Goal: Task Accomplishment & Management: Use online tool/utility

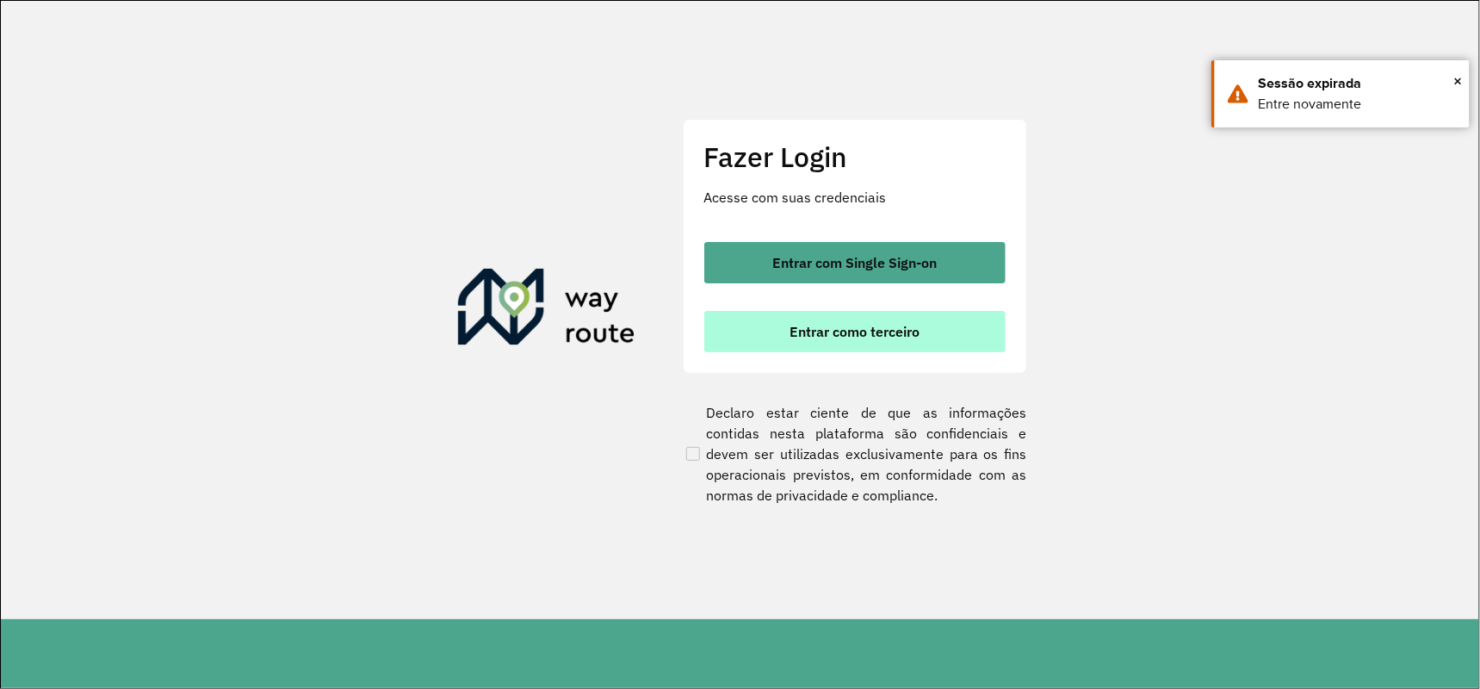
click at [950, 334] on button "Entrar como terceiro" at bounding box center [854, 331] width 301 height 41
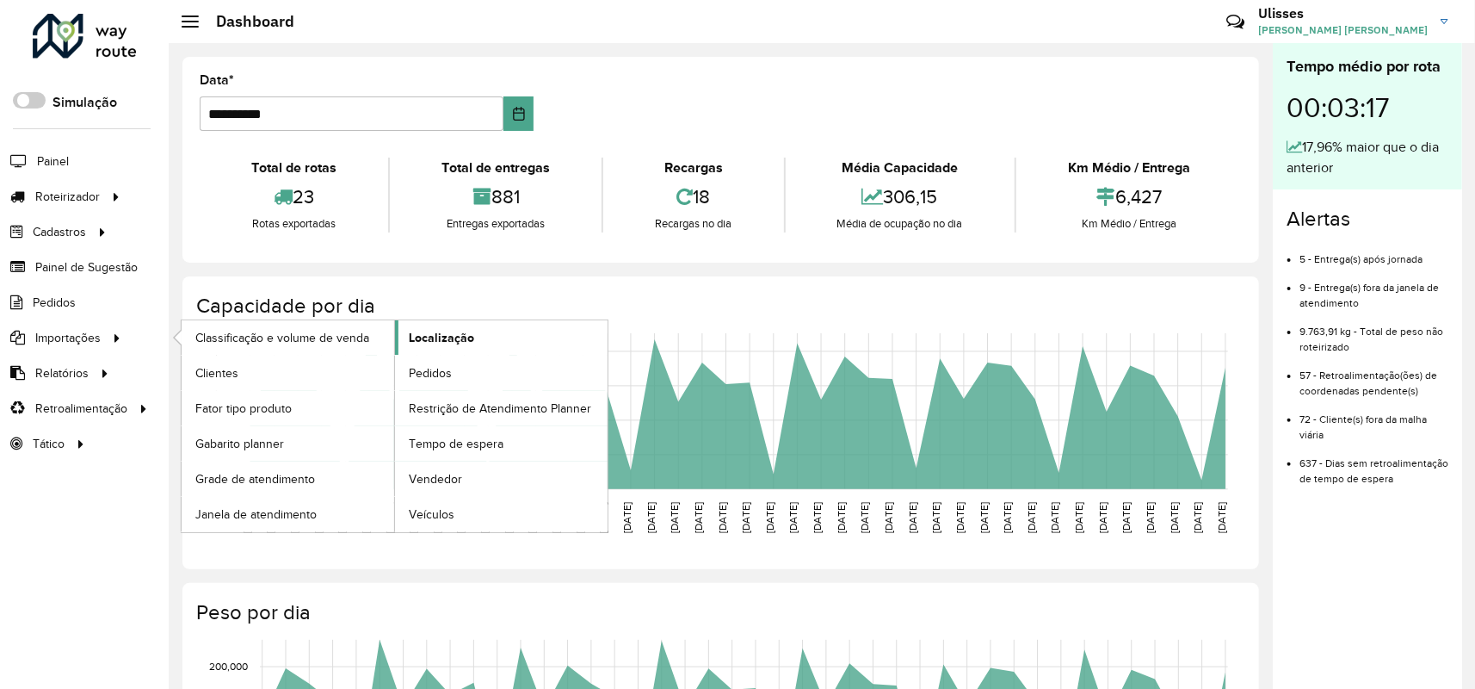
click at [427, 347] on span "Localização" at bounding box center [441, 338] width 65 height 18
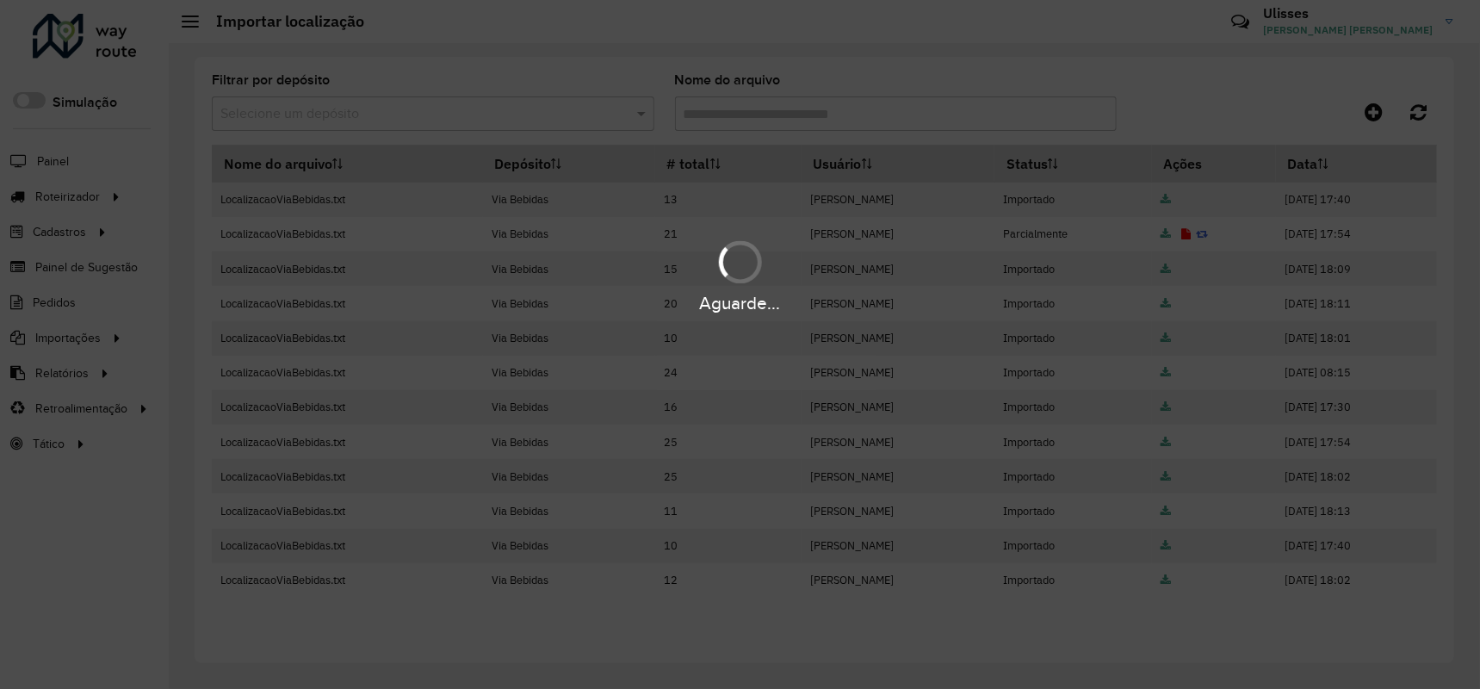
click at [1374, 117] on div "Aguarde..." at bounding box center [740, 344] width 1480 height 689
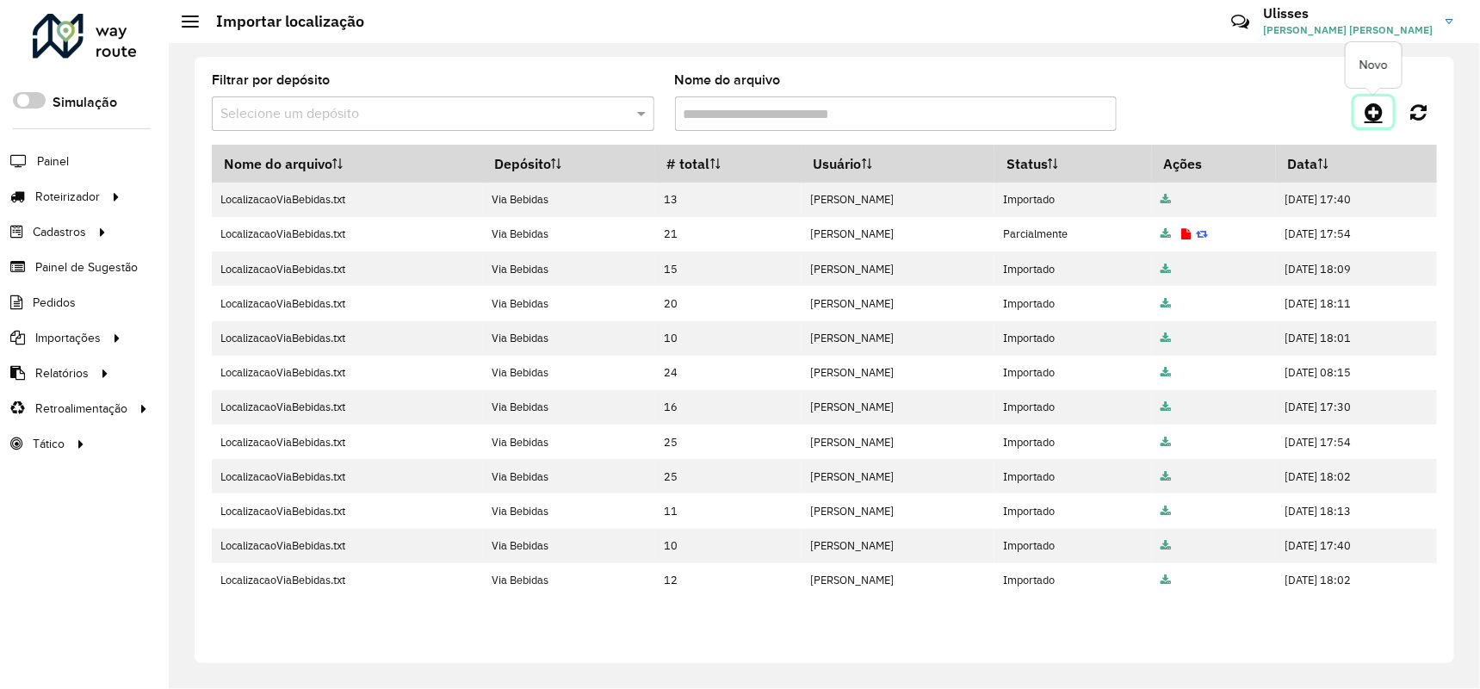
click at [1382, 108] on icon at bounding box center [1373, 112] width 18 height 21
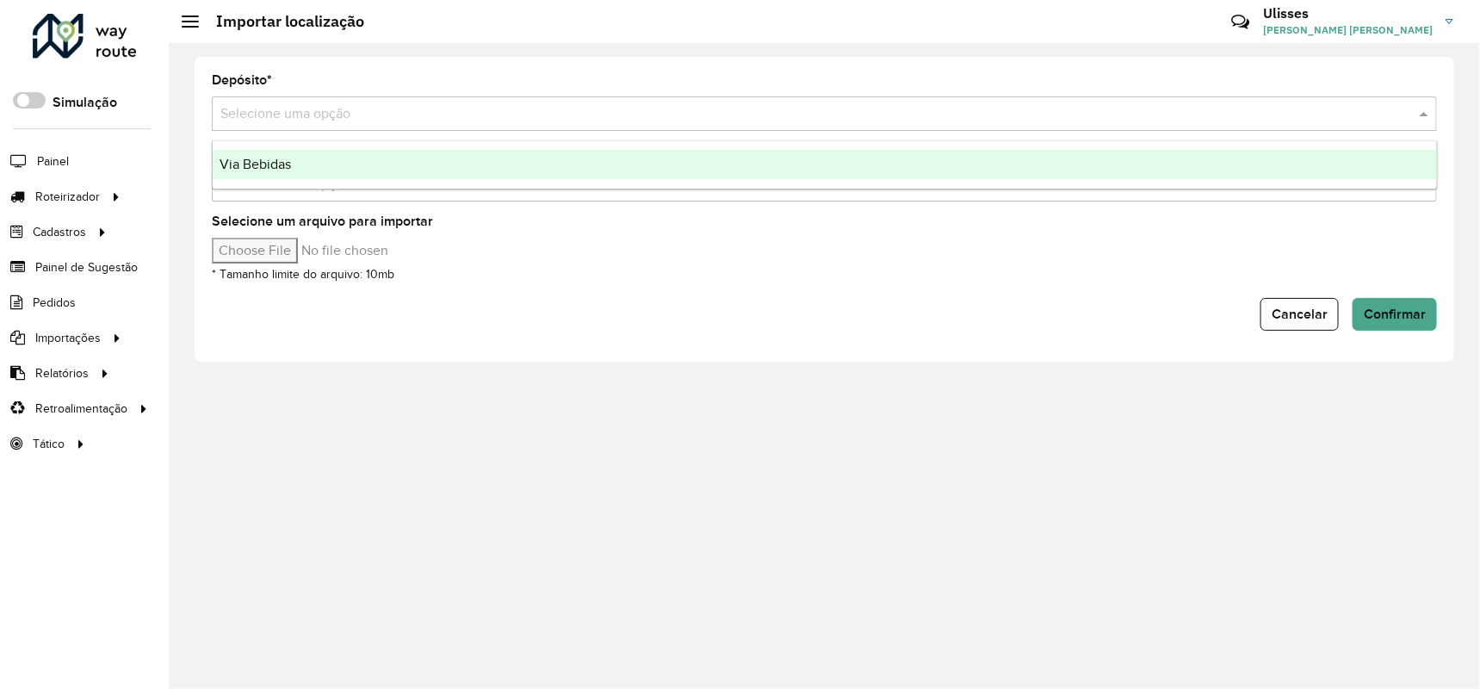
click at [397, 96] on div "Selecione uma opção" at bounding box center [824, 113] width 1225 height 34
click at [304, 146] on ng-dropdown-panel "Via Bebidas" at bounding box center [825, 164] width 1226 height 49
click at [250, 171] on div "Via Bebidas" at bounding box center [825, 164] width 1224 height 29
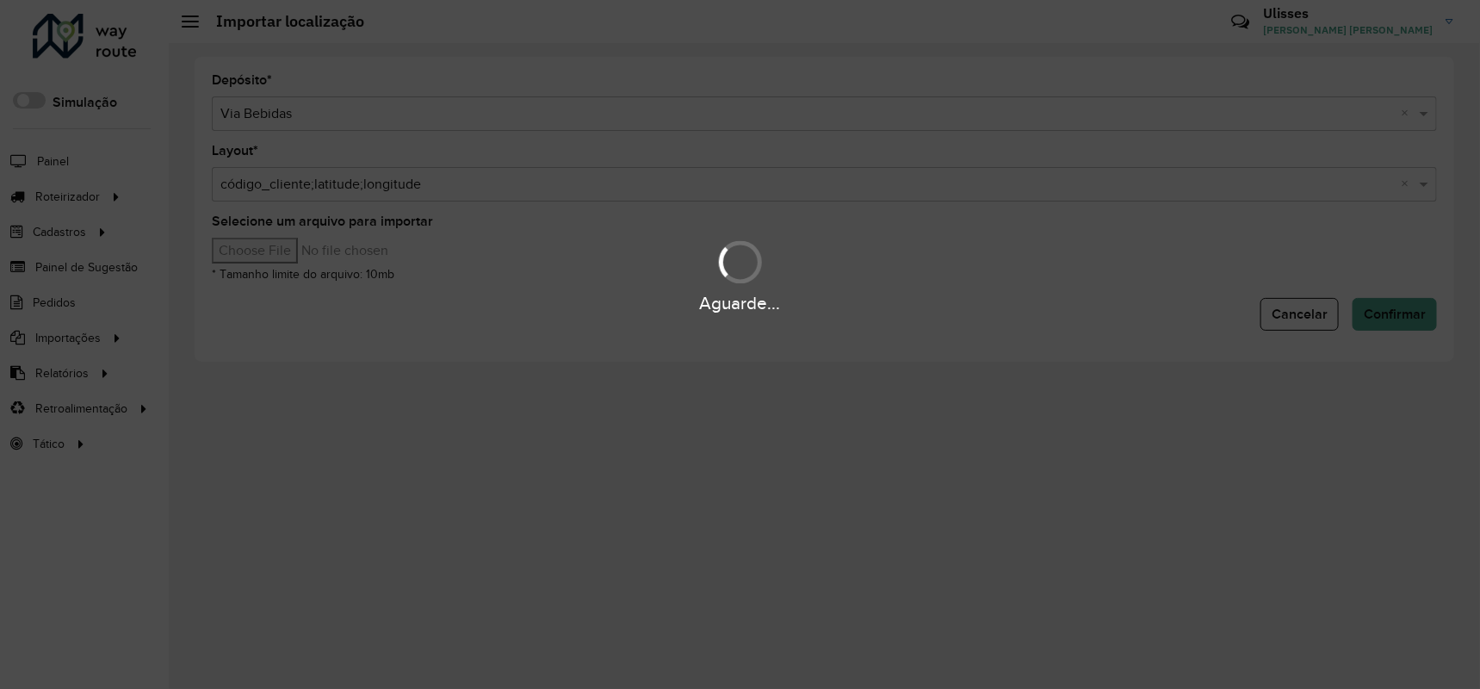
click at [287, 247] on div "Aguarde..." at bounding box center [740, 275] width 1480 height 82
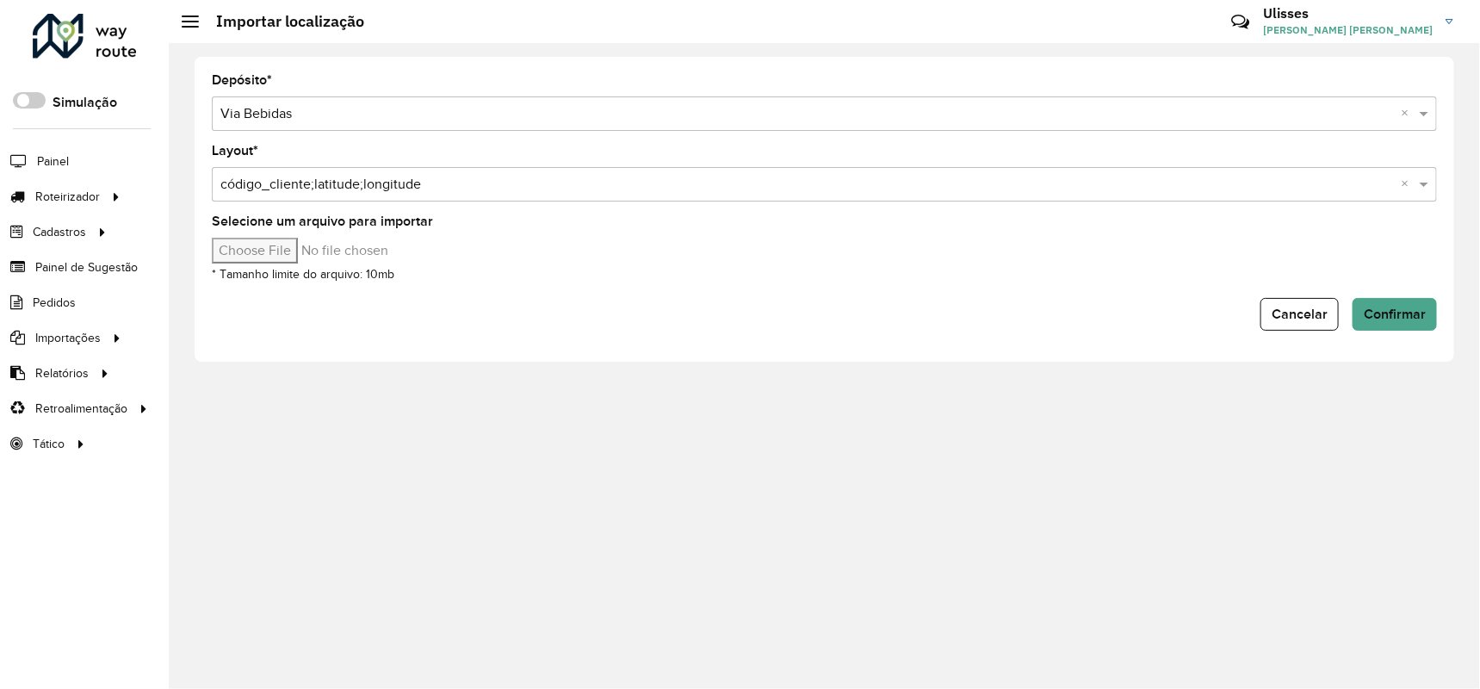
click at [287, 247] on input "Selecione um arquivo para importar" at bounding box center [358, 251] width 293 height 26
type input "**********"
click at [1359, 327] on button "Confirmar" at bounding box center [1394, 314] width 84 height 33
